Goal: Task Accomplishment & Management: Use online tool/utility

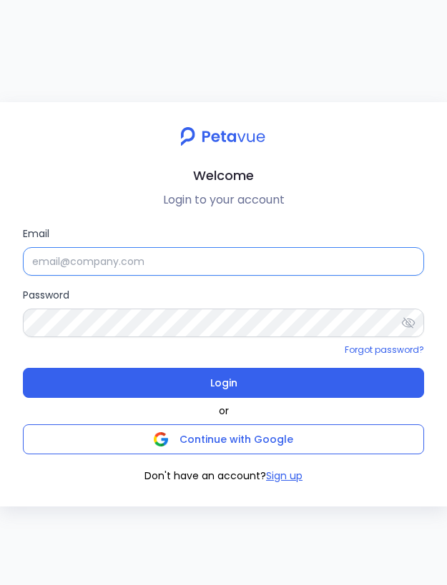
click at [184, 263] on input "Email" at bounding box center [223, 261] width 401 height 29
type input "[EMAIL_ADDRESS][DOMAIN_NAME]"
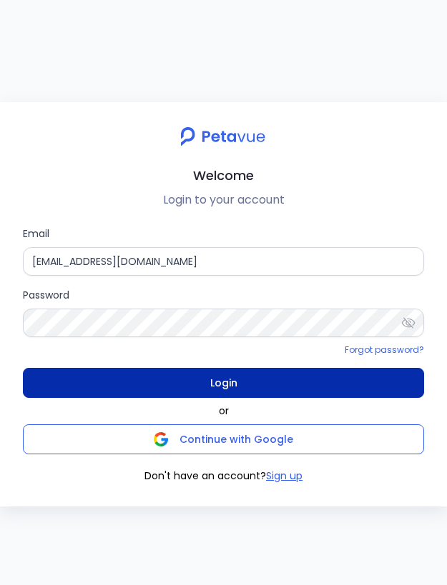
click at [253, 378] on button "Login" at bounding box center [223, 383] width 401 height 30
